Goal: Task Accomplishment & Management: Manage account settings

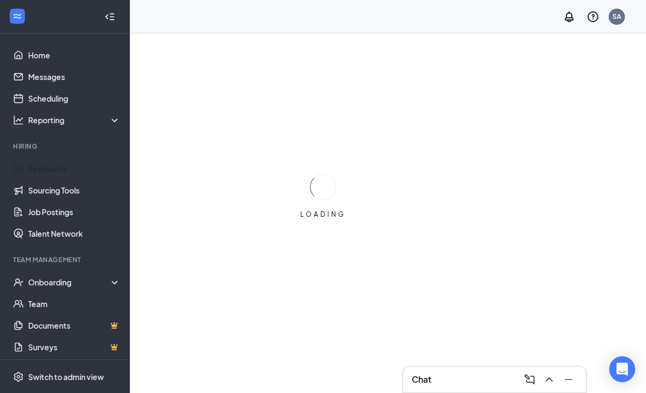
click at [100, 168] on link "Applicants" at bounding box center [74, 169] width 93 height 22
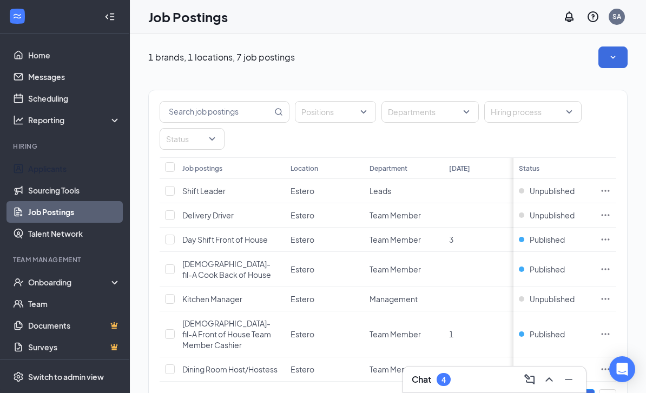
click at [98, 176] on link "Applicants" at bounding box center [74, 169] width 93 height 22
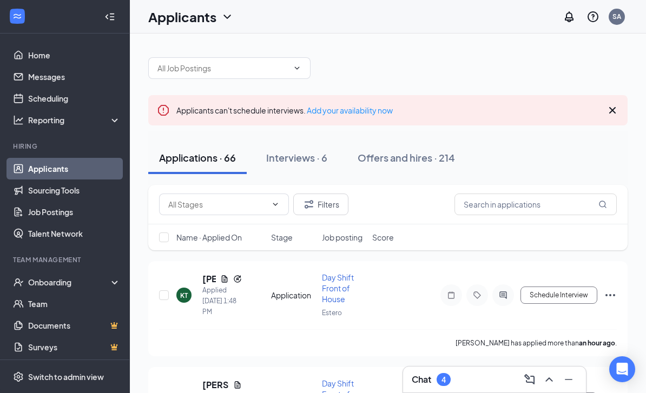
click at [310, 162] on div "Interviews · 6" at bounding box center [296, 158] width 61 height 14
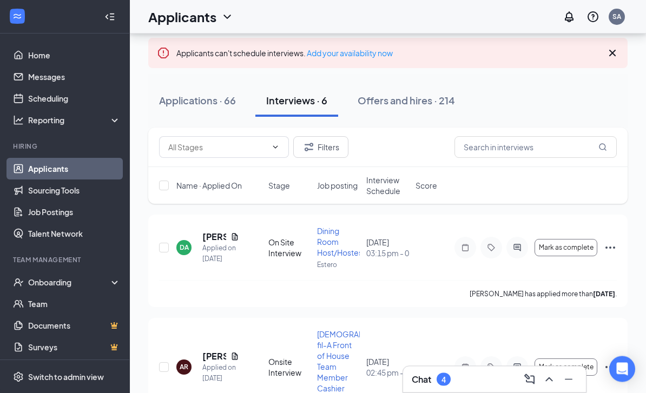
scroll to position [58, 0]
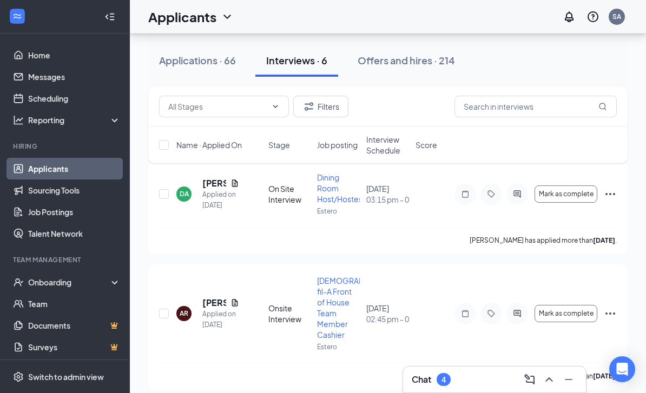
click at [391, 137] on span "Interview Schedule" at bounding box center [387, 145] width 43 height 22
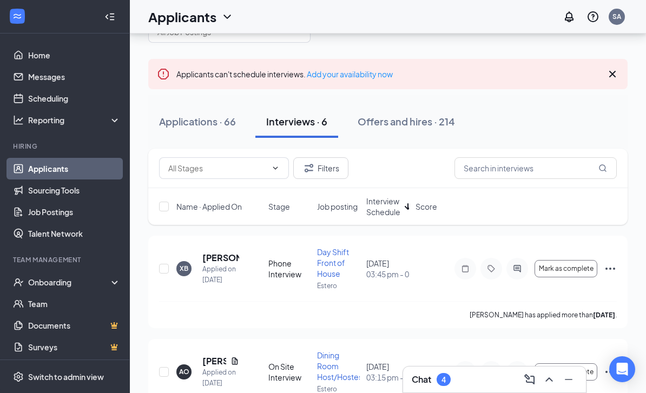
click at [389, 205] on span "Interview Schedule" at bounding box center [383, 207] width 34 height 22
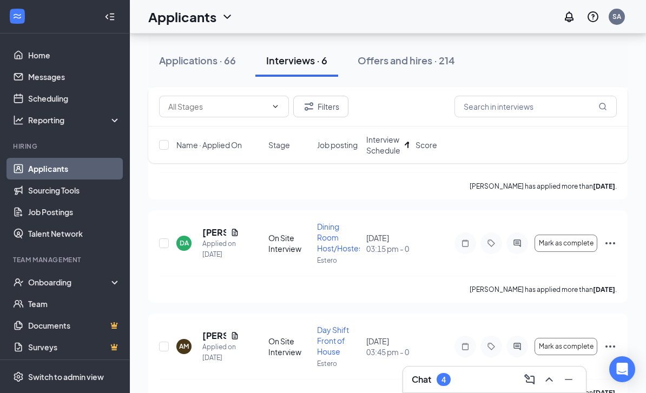
scroll to position [333, 0]
